Goal: Task Accomplishment & Management: Complete application form

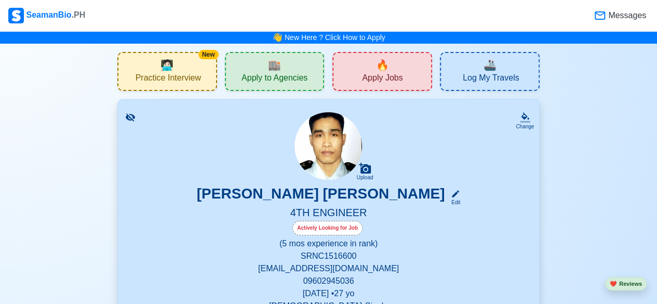
click at [198, 260] on p "SRN C1516600" at bounding box center [328, 256] width 396 height 12
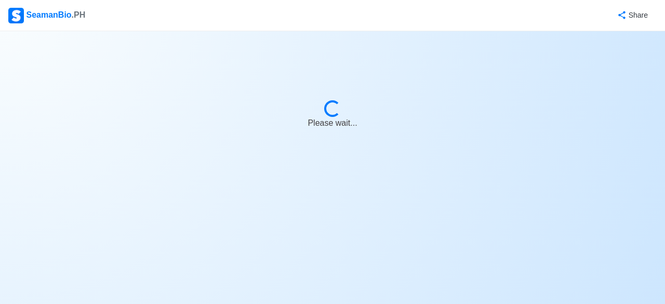
select select "Actively Looking for Job"
select select "Visible for Hiring"
select select "Single"
select select "[DEMOGRAPHIC_DATA]"
select select "PH"
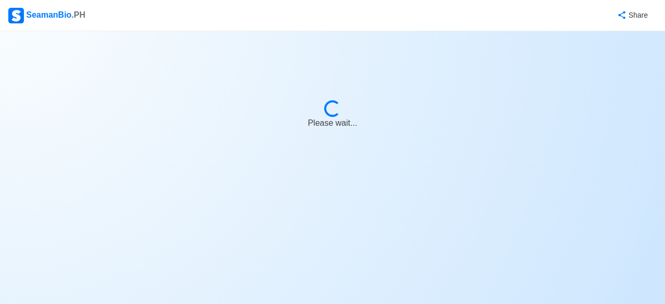
select select "0"
select select "5"
select select "4102416000000"
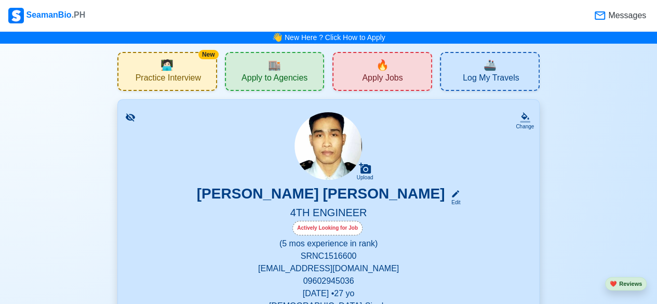
click at [390, 77] on span "Apply Jobs" at bounding box center [382, 79] width 41 height 13
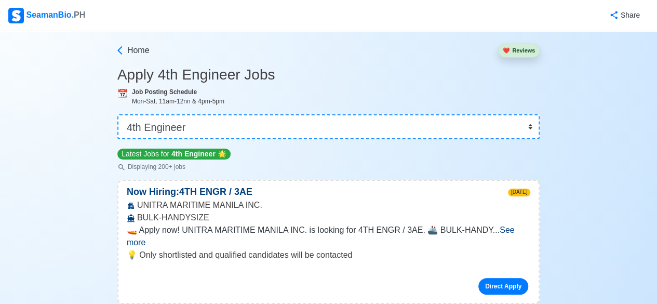
scroll to position [12, 0]
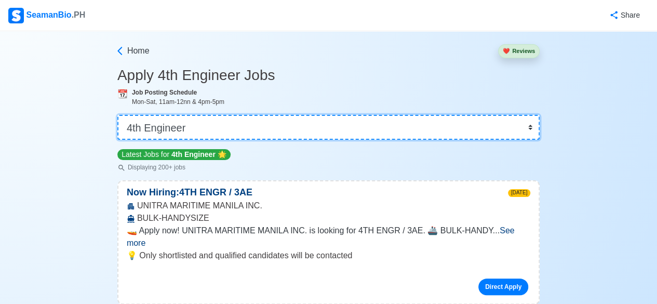
click at [538, 127] on select "👉 Select Rank or Position Master Chief Officer 2nd Officer 3rd Officer Junior O…" at bounding box center [328, 127] width 422 height 25
select select "Junior Engineer"
click at [118, 126] on select "👉 Select Rank or Position Master Chief Officer 2nd Officer 3rd Officer Junior O…" at bounding box center [328, 127] width 422 height 25
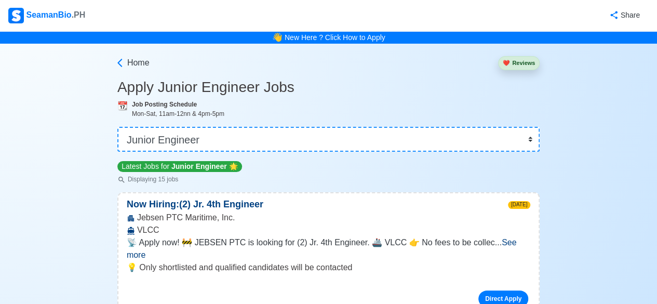
click at [200, 161] on p "Latest Jobs for Junior Engineer 🌟" at bounding box center [179, 166] width 125 height 11
click at [211, 167] on span "Junior Engineer" at bounding box center [199, 166] width 56 height 8
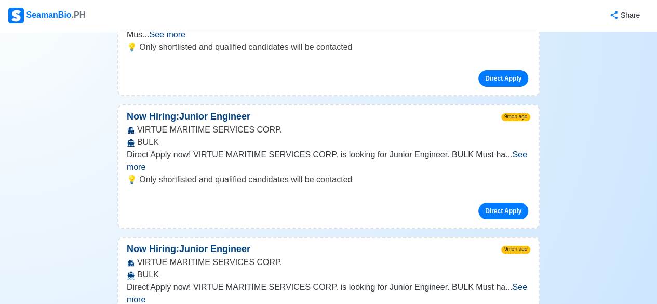
scroll to position [2016, 0]
